Goal: Contribute content

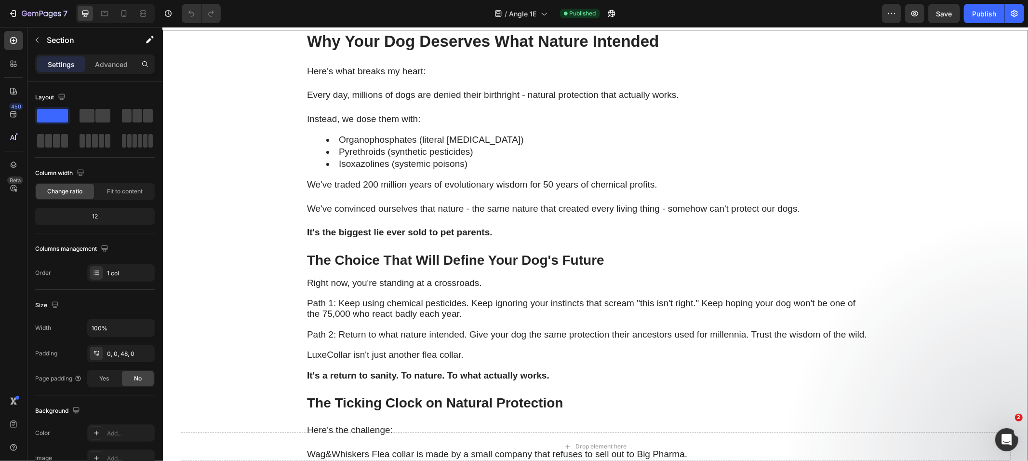
scroll to position [2903, 0]
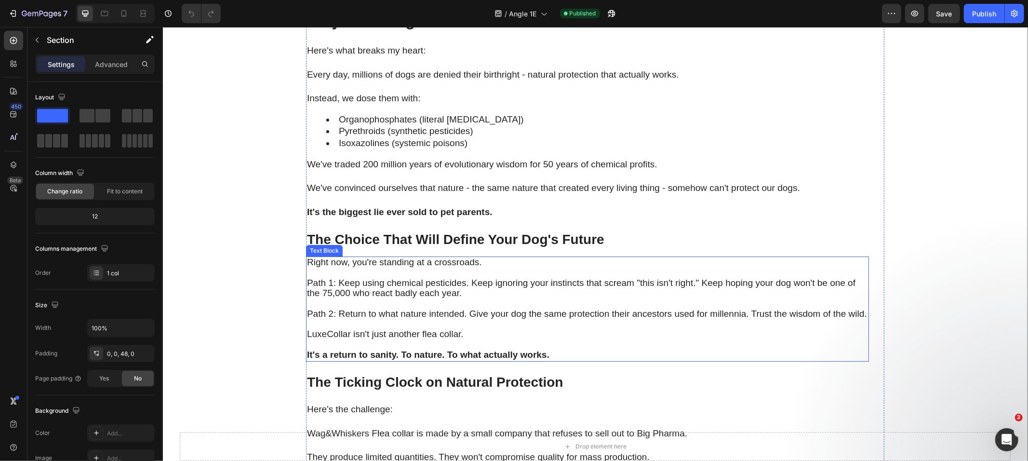
drag, startPoint x: 392, startPoint y: 329, endPoint x: 345, endPoint y: 335, distance: 47.1
click at [391, 329] on span "LuxeCollar isn't just another flea collar." at bounding box center [385, 333] width 157 height 10
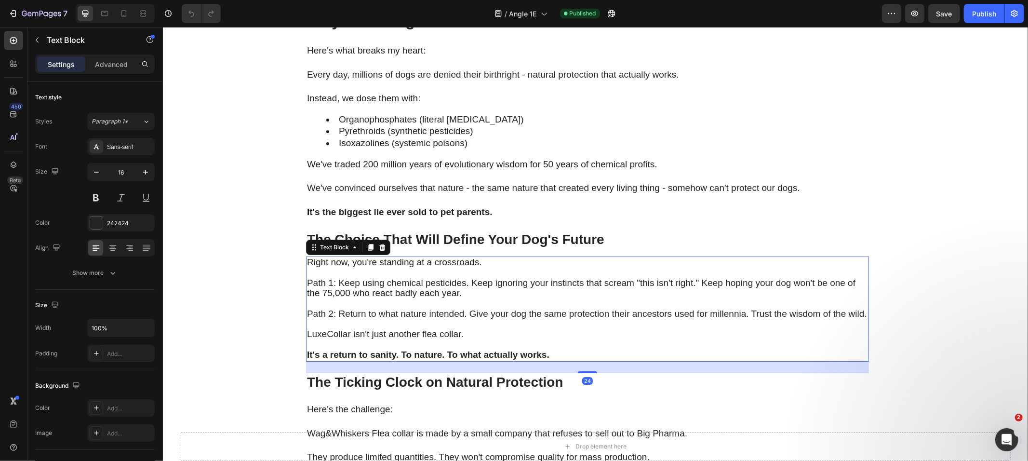
click at [337, 335] on span "LuxeCollar isn't just another flea collar." at bounding box center [385, 333] width 157 height 10
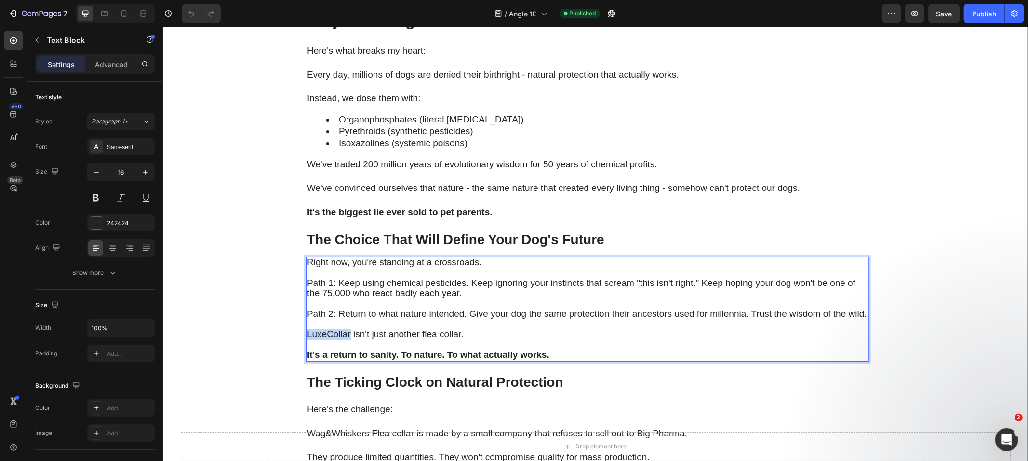
click at [337, 335] on span "LuxeCollar isn't just another flea collar." at bounding box center [385, 333] width 157 height 10
drag, startPoint x: 421, startPoint y: 327, endPoint x: 432, endPoint y: 333, distance: 12.1
click at [422, 326] on p "Rich Text Editor. Editing area: main" at bounding box center [587, 324] width 561 height 10
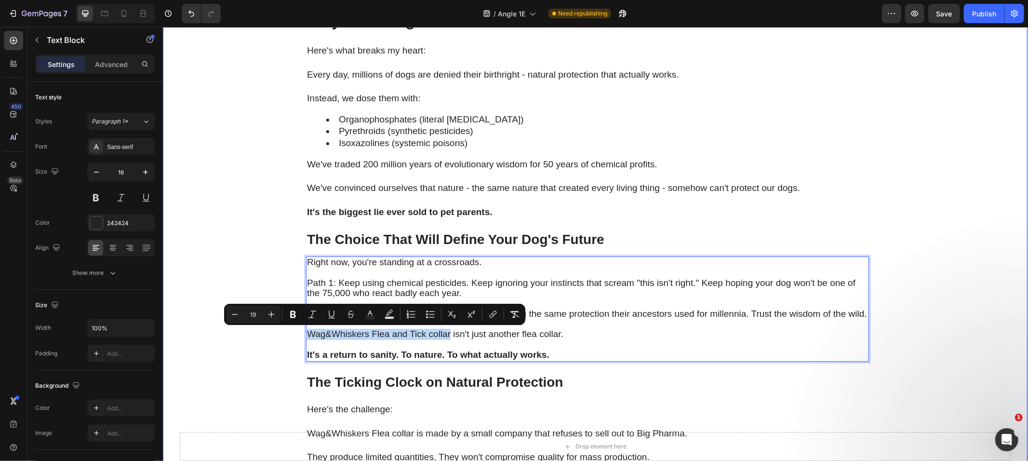
drag, startPoint x: 445, startPoint y: 334, endPoint x: 573, endPoint y: 332, distance: 127.8
click at [295, 312] on icon "Editor contextual toolbar" at bounding box center [293, 314] width 6 height 7
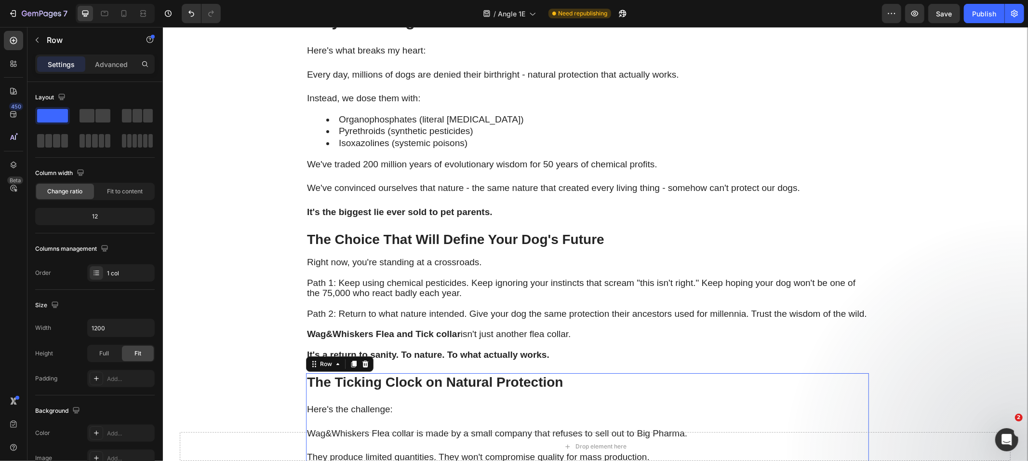
click at [975, 16] on div "Publish" at bounding box center [984, 14] width 24 height 10
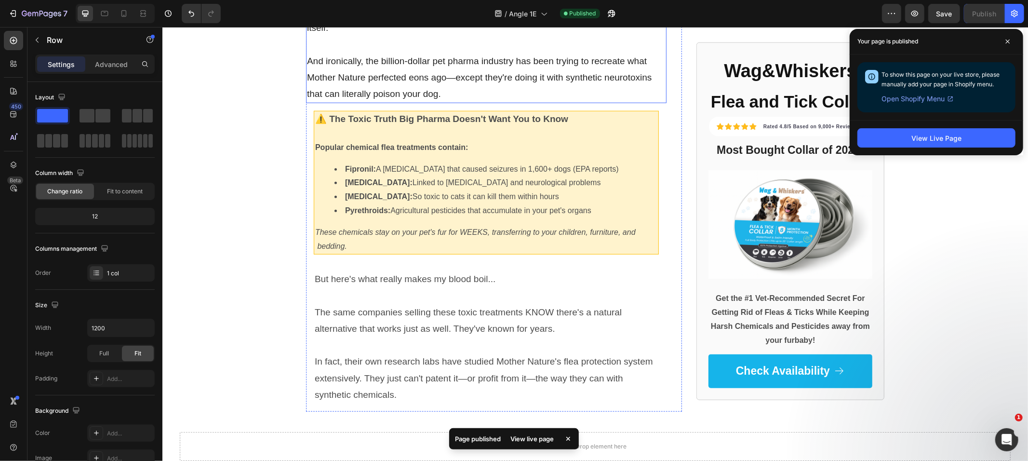
scroll to position [958, 0]
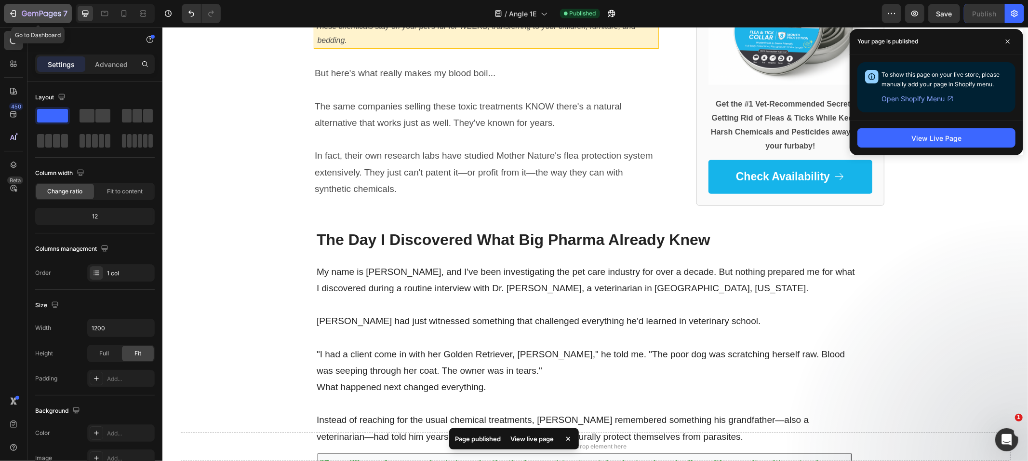
click at [33, 8] on div "7" at bounding box center [45, 14] width 46 height 12
